Goal: Contribute content

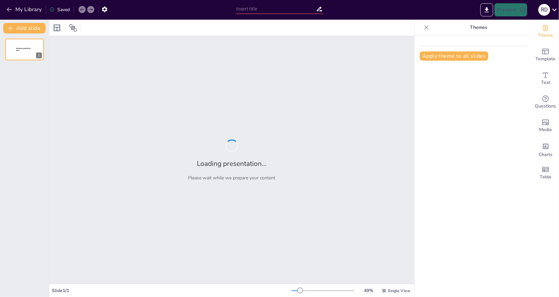
type input "The Role of Neutralization Tests in Virology: Applications and Implications"
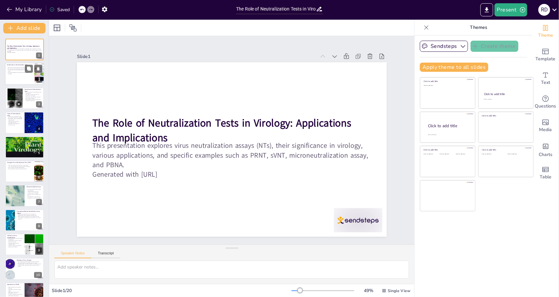
click at [13, 70] on p "NTs are used in vaccine development and epidemiological studies." at bounding box center [20, 70] width 26 height 2
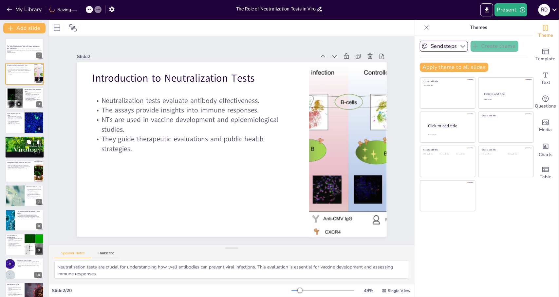
click at [21, 148] on div at bounding box center [24, 146] width 39 height 53
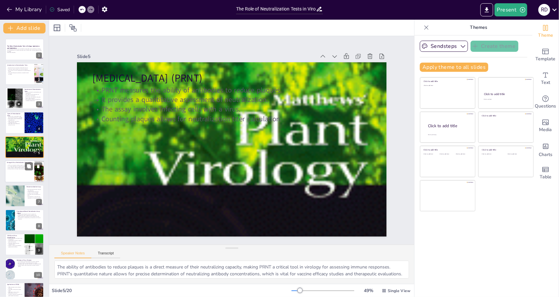
click at [24, 173] on div at bounding box center [24, 171] width 39 height 22
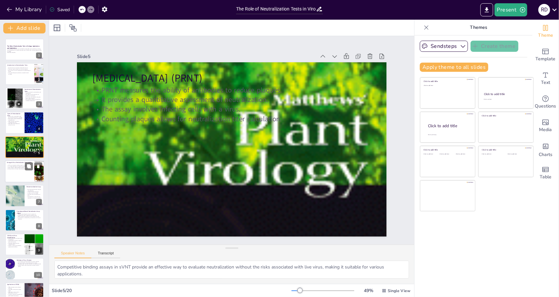
scroll to position [6, 0]
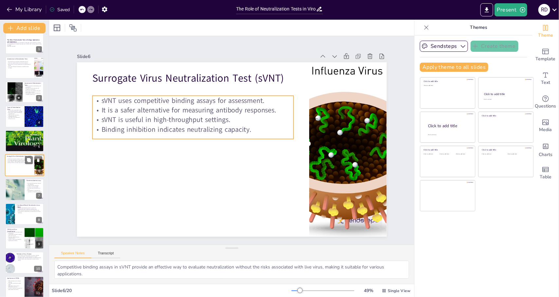
click at [13, 161] on p "sVNT is useful in high-throughput settings." at bounding box center [20, 161] width 26 height 1
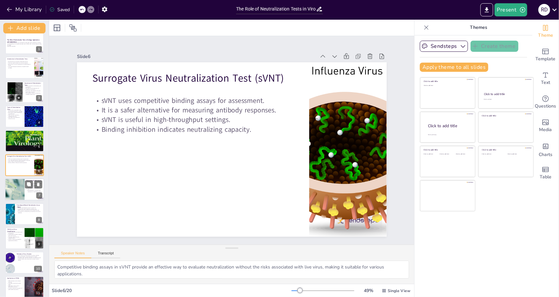
click at [16, 191] on div at bounding box center [15, 189] width 20 height 27
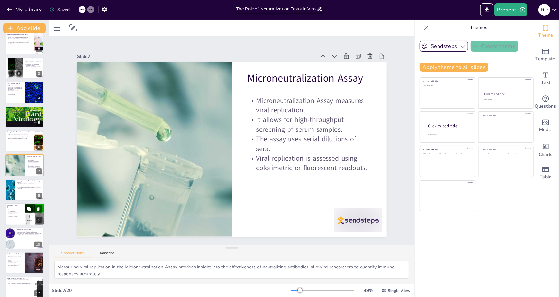
click at [21, 223] on div at bounding box center [24, 214] width 39 height 22
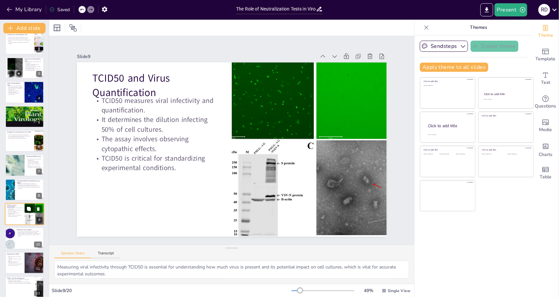
scroll to position [79, 0]
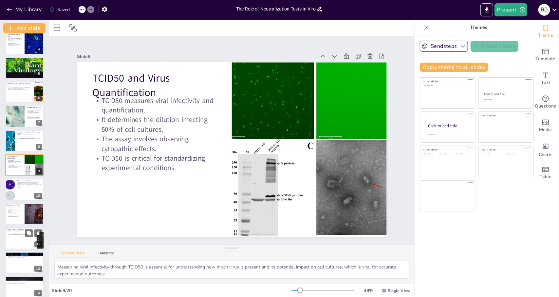
click at [26, 241] on div at bounding box center [24, 238] width 39 height 22
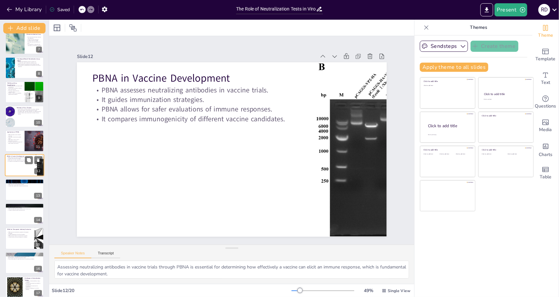
scroll to position [231, 0]
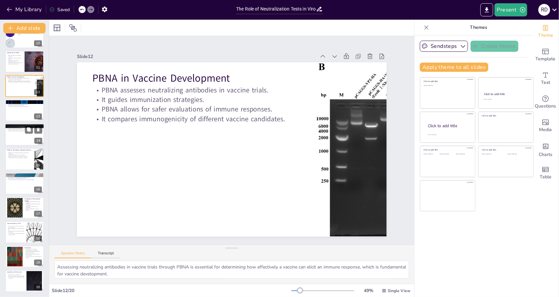
click at [12, 133] on div at bounding box center [24, 134] width 39 height 22
type textarea "Measuring population-level immunity through PBNA is essential for understanding…"
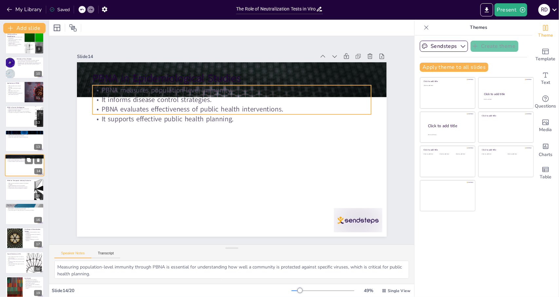
click at [16, 161] on p "It supports effective public health planning." at bounding box center [24, 160] width 35 height 1
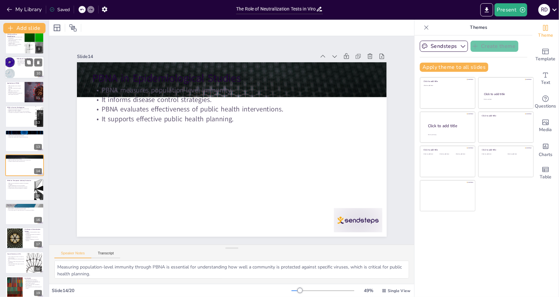
scroll to position [0, 0]
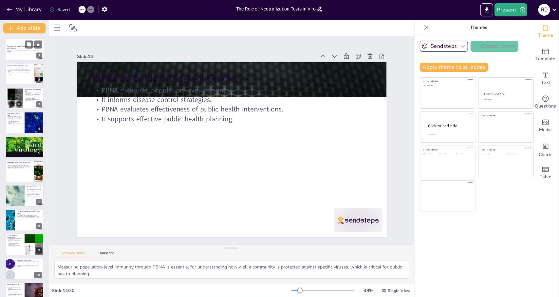
click at [27, 52] on p "Generated with [URL]" at bounding box center [24, 52] width 35 height 1
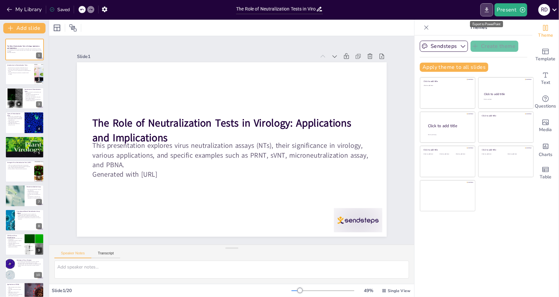
click at [487, 9] on icon "Export to PowerPoint" at bounding box center [486, 9] width 4 height 5
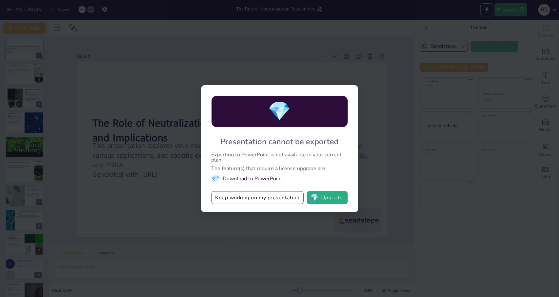
click at [348, 42] on div "💎 Presentation cannot be exported Exporting to PowerPoint is not available in y…" at bounding box center [279, 148] width 559 height 297
click at [275, 198] on button "Keep working on my presentation" at bounding box center [257, 197] width 92 height 13
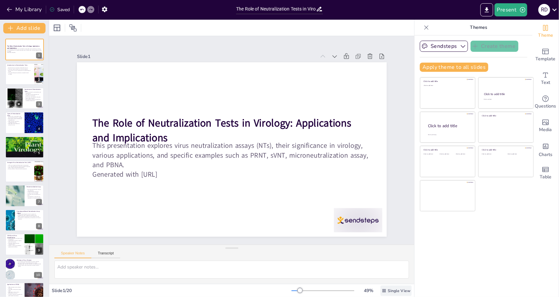
click at [382, 289] on icon at bounding box center [384, 290] width 5 height 5
click at [460, 261] on div "Sendsteps Create theme Apply theme to all slides Click to add title Click to ad…" at bounding box center [473, 165] width 118 height 261
